Goal: Task Accomplishment & Management: Use online tool/utility

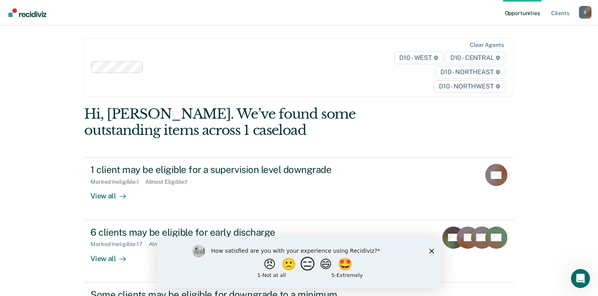
click at [307, 264] on button "😑" at bounding box center [308, 264] width 19 height 16
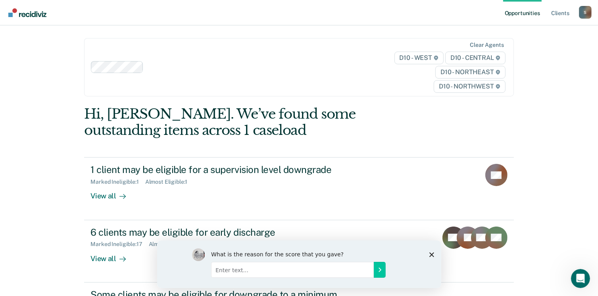
click at [353, 271] on input "Enter text..." at bounding box center [292, 270] width 163 height 16
type input "I use it because we are made to do so."
click at [379, 276] on button "Submit your response" at bounding box center [379, 270] width 12 height 16
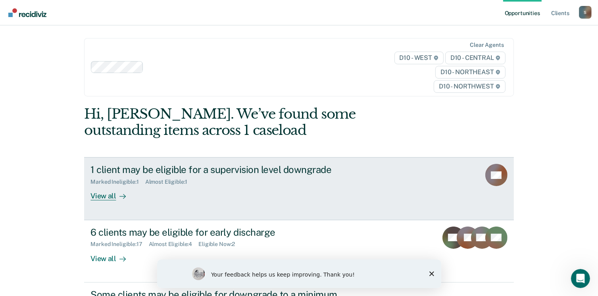
click at [110, 196] on div "View all" at bounding box center [112, 192] width 44 height 15
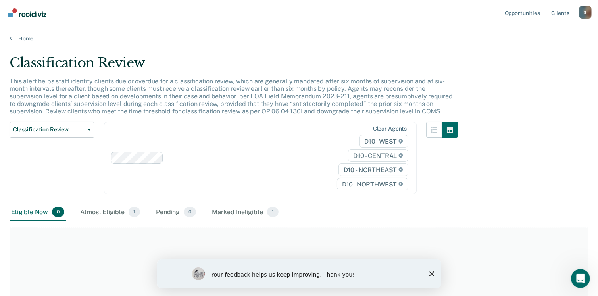
click at [432, 272] on polygon "Close survey" at bounding box center [431, 273] width 5 height 5
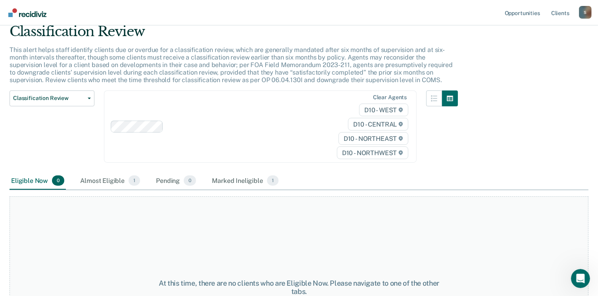
scroll to position [32, 0]
click at [85, 97] on span "button" at bounding box center [88, 98] width 6 height 2
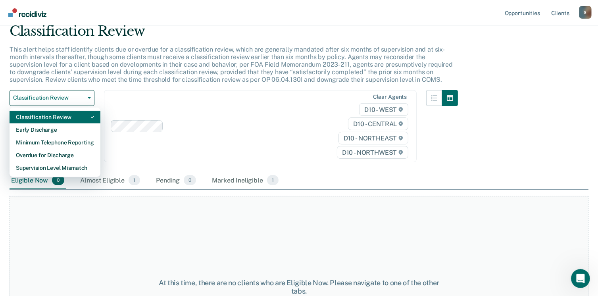
click at [87, 116] on div "Classification Review" at bounding box center [55, 117] width 78 height 13
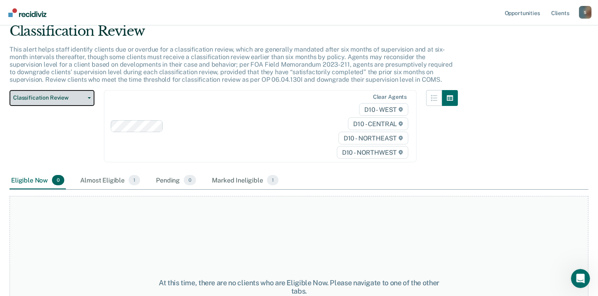
scroll to position [0, 0]
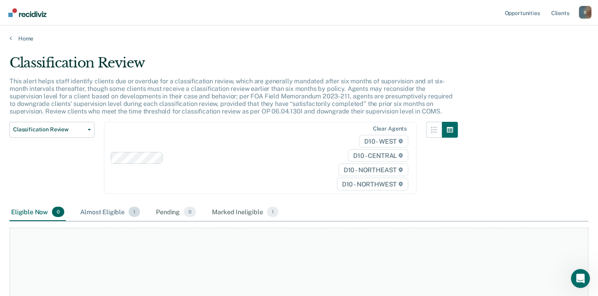
click at [100, 211] on div "Almost Eligible 1" at bounding box center [110, 212] width 63 height 17
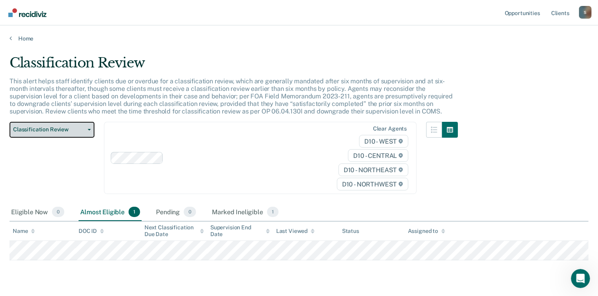
click at [85, 129] on span "button" at bounding box center [88, 130] width 6 height 2
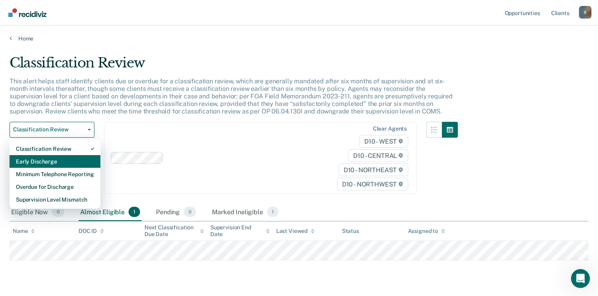
click at [53, 159] on div "Early Discharge" at bounding box center [55, 161] width 78 height 13
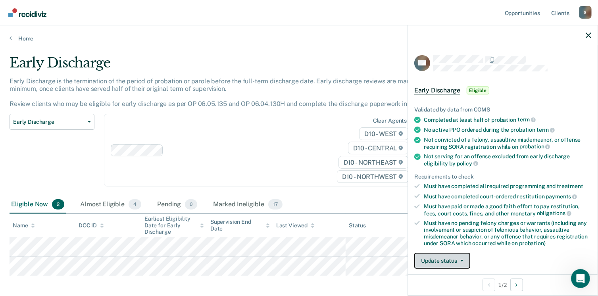
click at [451, 254] on button "Update status" at bounding box center [442, 261] width 56 height 16
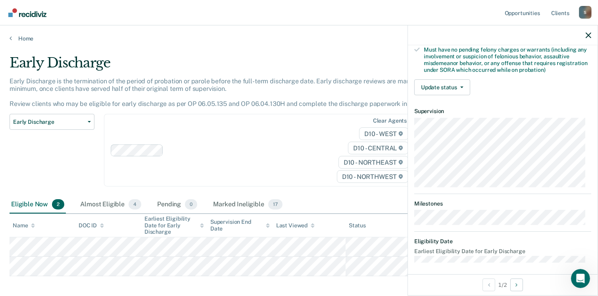
scroll to position [175, 0]
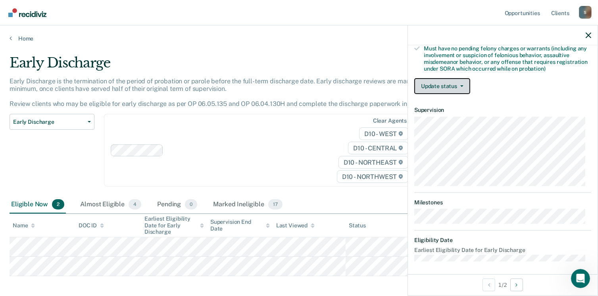
click at [457, 85] on button "Update status" at bounding box center [442, 86] width 56 height 16
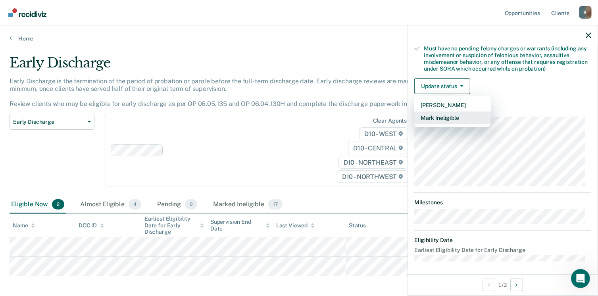
click at [460, 120] on button "Mark Ineligible" at bounding box center [452, 118] width 77 height 13
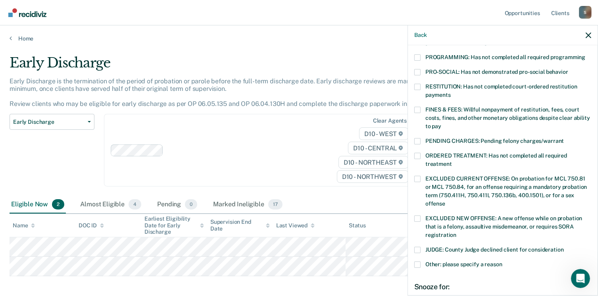
click at [419, 107] on span at bounding box center [417, 110] width 6 height 6
click at [441, 123] on input "FINES & FEES: Willful nonpayment of restitution, fees, court costs, fines, and …" at bounding box center [441, 123] width 0 height 0
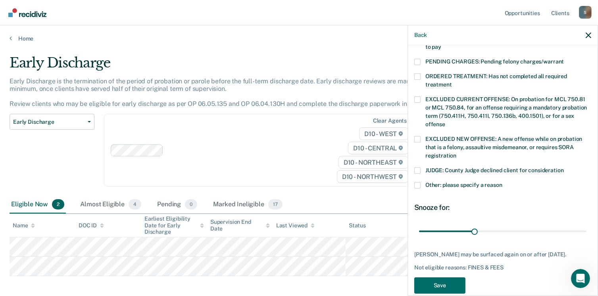
scroll to position [254, 0]
click at [435, 278] on button "Save" at bounding box center [439, 285] width 51 height 16
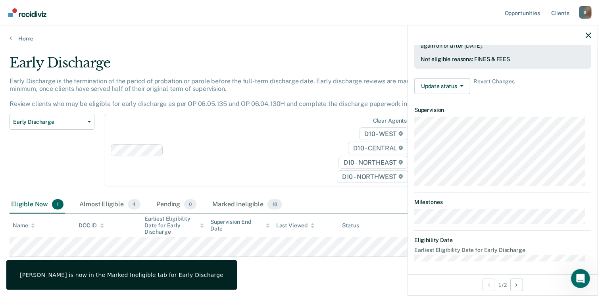
scroll to position [167, 0]
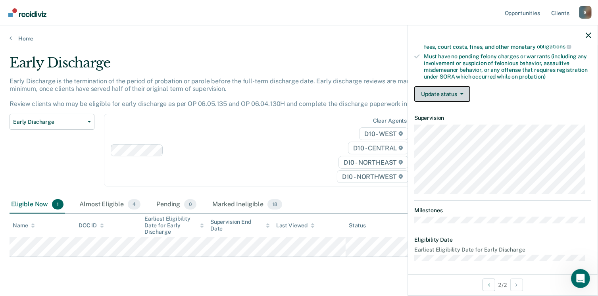
click at [443, 88] on button "Update status" at bounding box center [442, 94] width 56 height 16
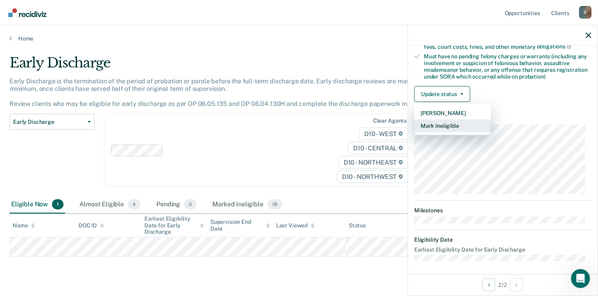
click at [445, 127] on button "Mark Ineligible" at bounding box center [452, 125] width 77 height 13
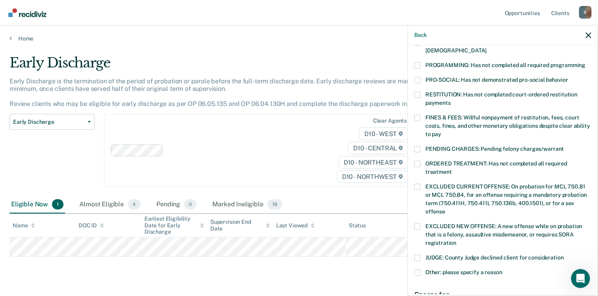
click at [421, 115] on label "FINES & FEES: Willful nonpayment of restitution, fees, court costs, fines, and …" at bounding box center [502, 127] width 177 height 25
click at [441, 131] on input "FINES & FEES: Willful nonpayment of restitution, fees, court costs, fines, and …" at bounding box center [441, 131] width 0 height 0
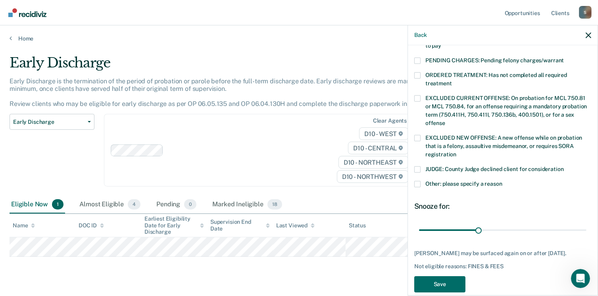
scroll to position [258, 0]
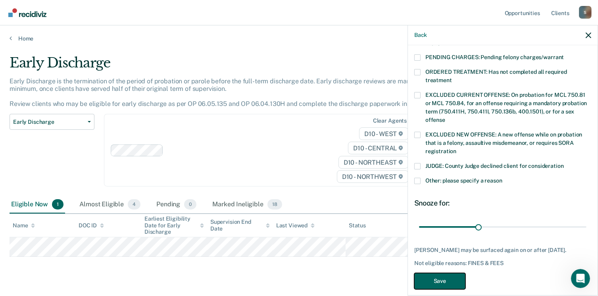
click at [451, 273] on button "Save" at bounding box center [439, 281] width 51 height 16
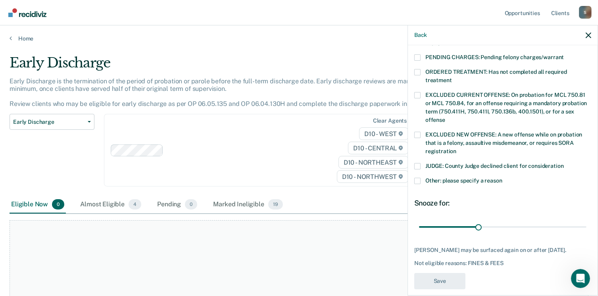
scroll to position [225, 0]
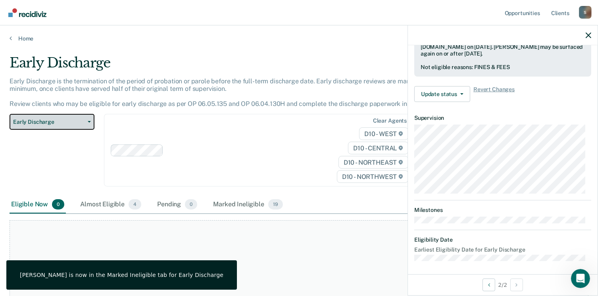
click at [34, 122] on span "Early Discharge" at bounding box center [48, 122] width 71 height 7
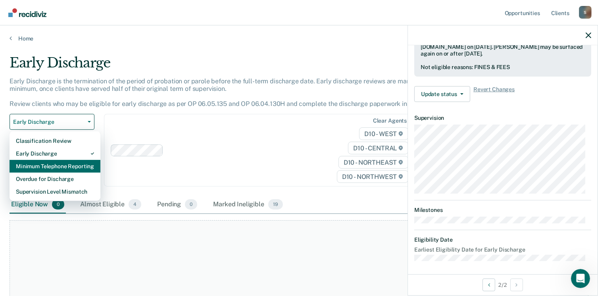
click at [35, 164] on div "Minimum Telephone Reporting" at bounding box center [55, 166] width 78 height 13
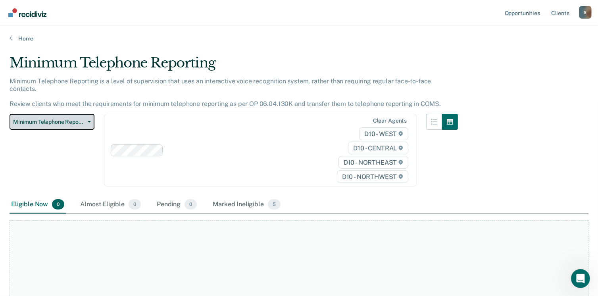
click at [63, 119] on span "Minimum Telephone Reporting" at bounding box center [48, 122] width 71 height 7
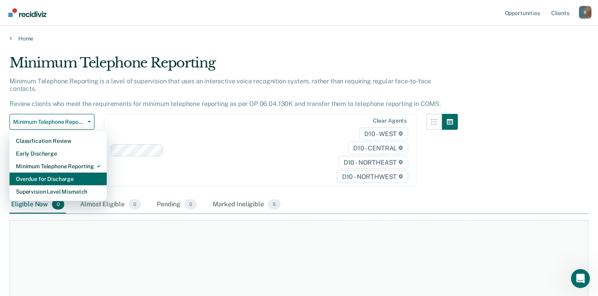
click at [55, 173] on div "Overdue for Discharge" at bounding box center [58, 179] width 85 height 13
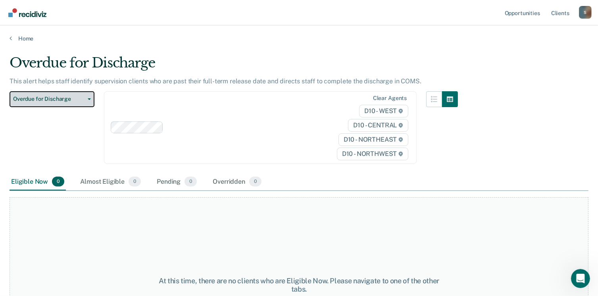
click at [65, 100] on span "Overdue for Discharge" at bounding box center [48, 99] width 71 height 7
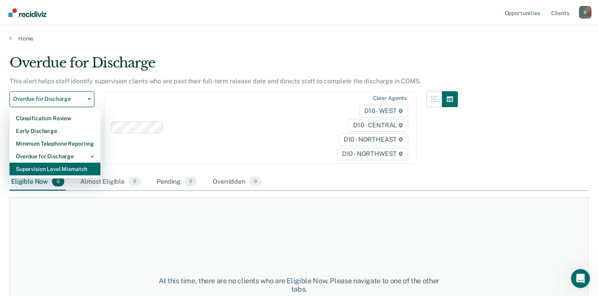
click at [60, 171] on div "Supervision Level Mismatch" at bounding box center [55, 169] width 78 height 13
